Goal: Obtain resource: Obtain resource

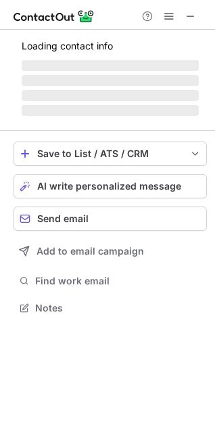
scroll to position [6, 6]
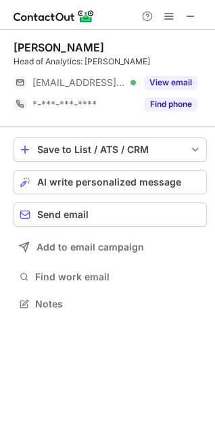
click at [194, 14] on span at bounding box center [191, 16] width 11 height 11
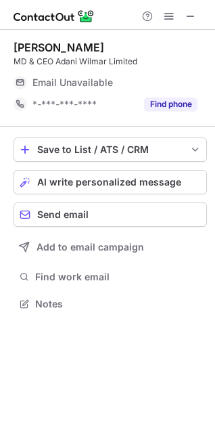
scroll to position [294, 215]
click at [167, 102] on button "Find phone" at bounding box center [170, 105] width 53 height 14
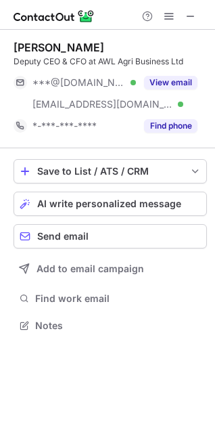
scroll to position [316, 215]
click at [193, 16] on span at bounding box center [191, 16] width 11 height 11
click at [157, 122] on button "Find phone" at bounding box center [170, 126] width 53 height 14
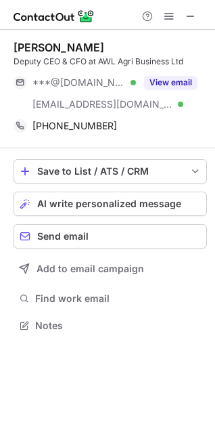
click at [193, 22] on span at bounding box center [191, 16] width 11 height 11
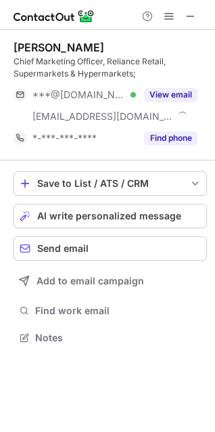
scroll to position [328, 215]
click at [167, 146] on div "Find phone" at bounding box center [167, 138] width 62 height 22
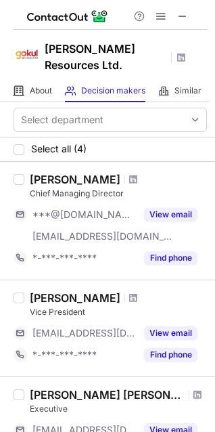
click at [186, 18] on span at bounding box center [182, 16] width 11 height 11
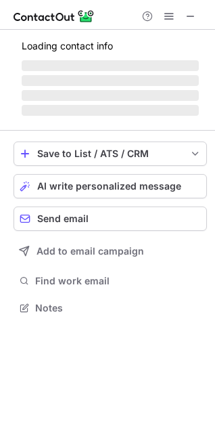
scroll to position [306, 215]
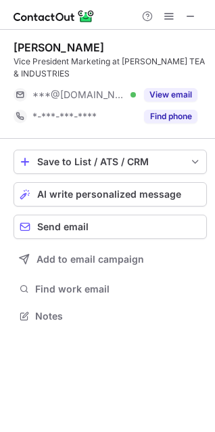
click at [179, 114] on button "Find phone" at bounding box center [170, 117] width 53 height 14
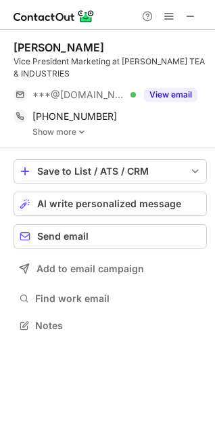
scroll to position [316, 215]
click at [64, 127] on link "Show more" at bounding box center [120, 131] width 175 height 9
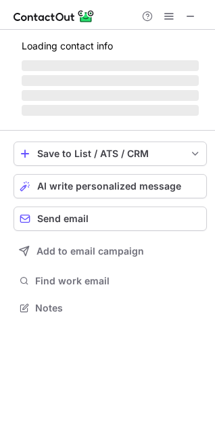
scroll to position [6, 6]
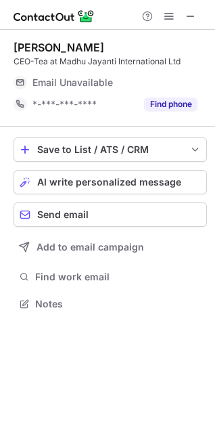
click at [173, 106] on button "Find phone" at bounding box center [170, 105] width 53 height 14
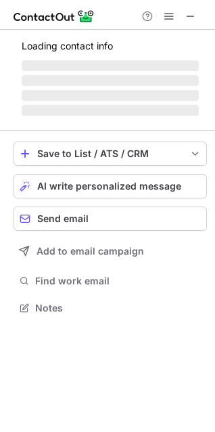
scroll to position [328, 215]
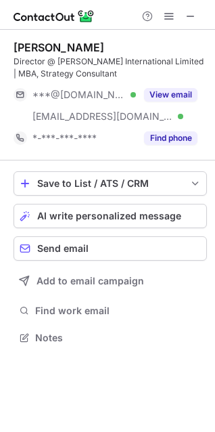
click at [173, 129] on div "Find phone" at bounding box center [167, 138] width 62 height 22
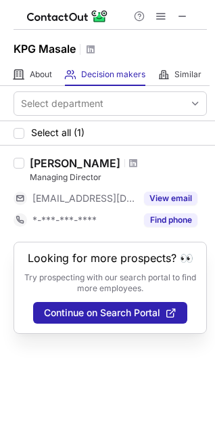
click at [190, 224] on button "Find phone" at bounding box center [170, 220] width 53 height 14
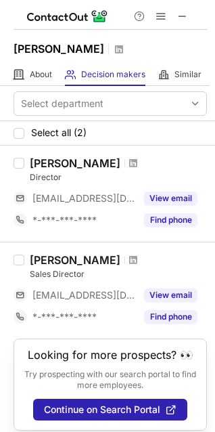
click at [178, 215] on button "Find phone" at bounding box center [170, 220] width 53 height 14
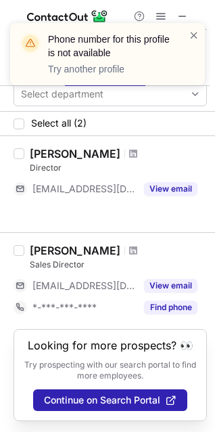
scroll to position [0, 0]
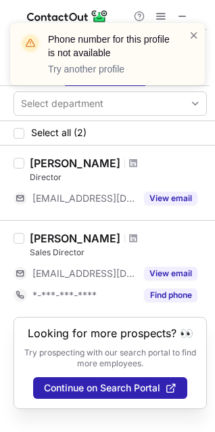
click at [179, 299] on button "Find phone" at bounding box center [170, 295] width 53 height 14
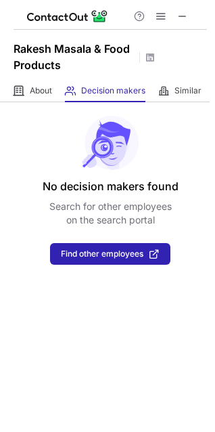
click at [186, 16] on span at bounding box center [182, 16] width 11 height 11
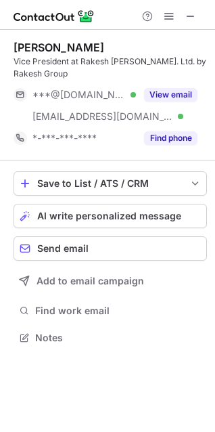
scroll to position [328, 215]
click at [156, 137] on button "Find phone" at bounding box center [170, 138] width 53 height 14
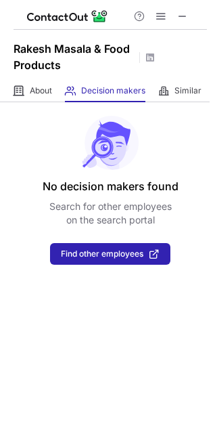
click at [184, 20] on span at bounding box center [182, 16] width 11 height 11
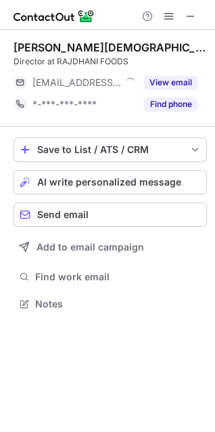
scroll to position [6, 6]
click at [165, 113] on div "Find phone" at bounding box center [167, 104] width 62 height 22
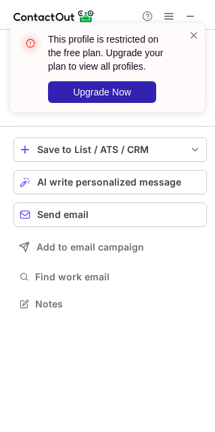
drag, startPoint x: 204, startPoint y: 18, endPoint x: 191, endPoint y: 45, distance: 30.0
click at [191, 45] on div "This profile is restricted on the free plan. Upgrade your plan to view all prof…" at bounding box center [107, 72] width 217 height 127
drag, startPoint x: 191, startPoint y: 45, endPoint x: 196, endPoint y: 37, distance: 10.0
click at [196, 37] on div at bounding box center [194, 67] width 11 height 79
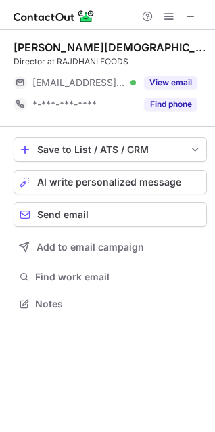
click at [196, 37] on span at bounding box center [194, 35] width 11 height 14
click at [186, 17] on span at bounding box center [191, 16] width 11 height 11
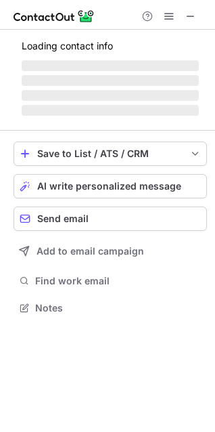
scroll to position [298, 215]
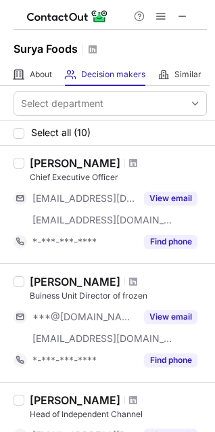
click at [165, 247] on button "Find phone" at bounding box center [170, 242] width 53 height 14
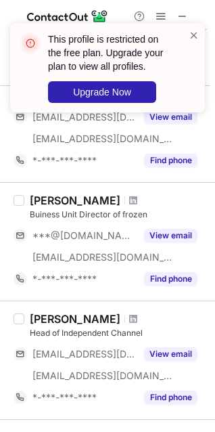
scroll to position [84, 0]
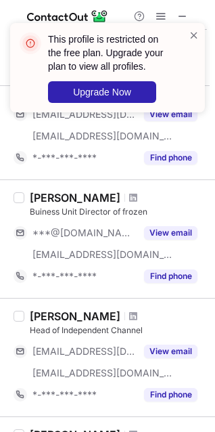
click at [159, 272] on button "Find phone" at bounding box center [170, 276] width 53 height 14
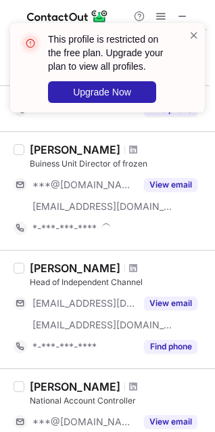
scroll to position [135, 0]
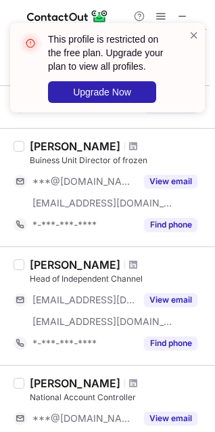
click at [167, 343] on button "Find phone" at bounding box center [170, 344] width 53 height 14
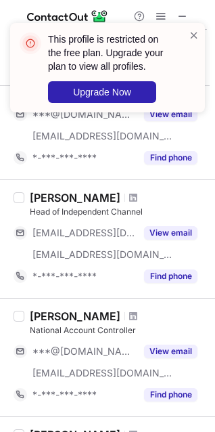
scroll to position [203, 0]
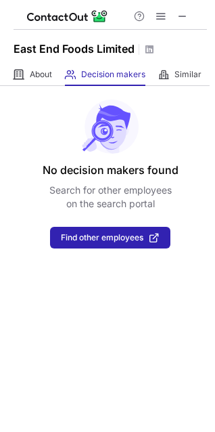
click at [181, 15] on span at bounding box center [182, 16] width 11 height 11
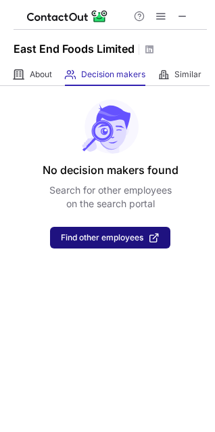
click at [103, 239] on span "Find other employees" at bounding box center [102, 237] width 83 height 9
